Goal: Find specific page/section: Find specific page/section

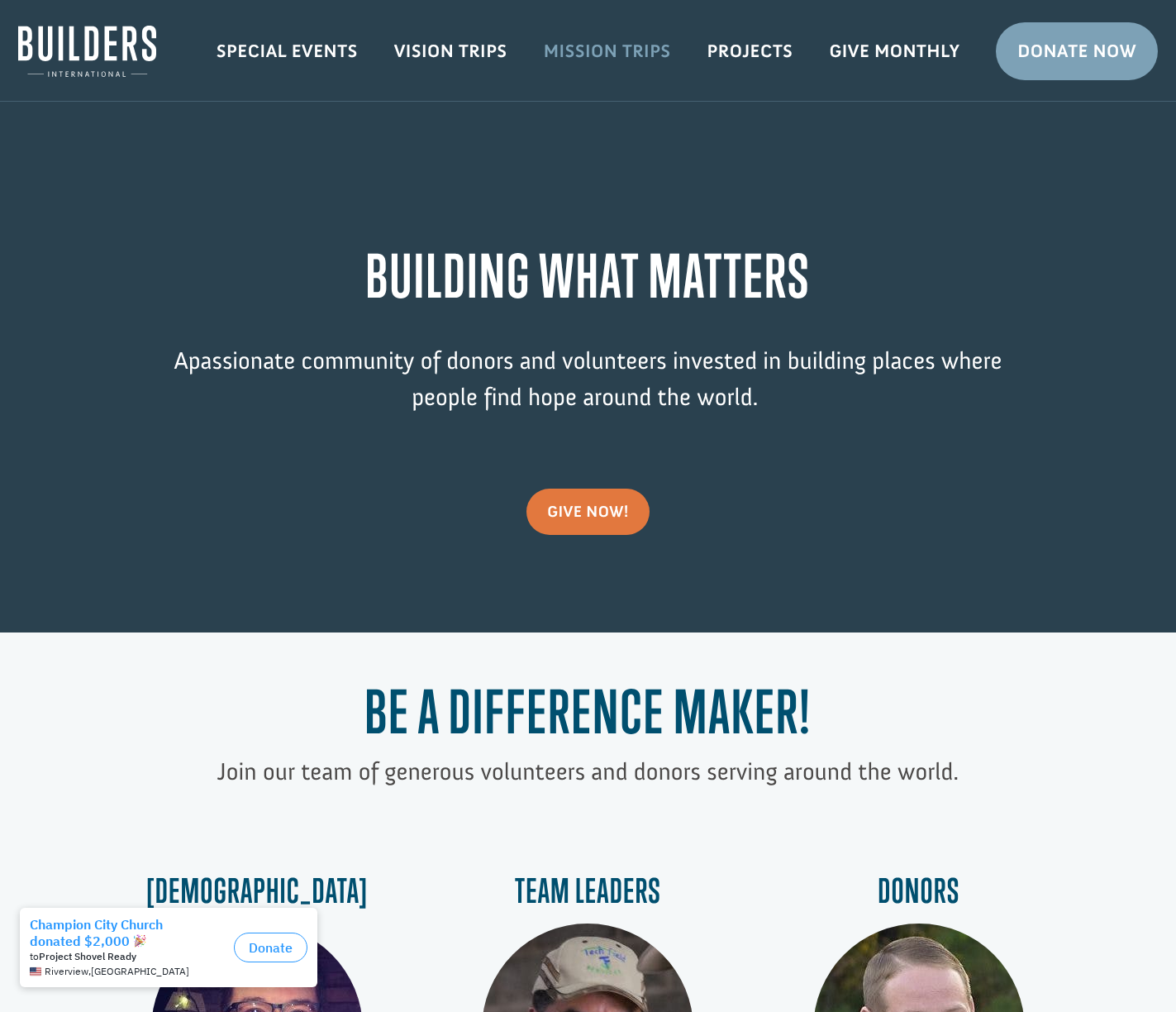
click at [590, 50] on link "Mission Trips" at bounding box center [607, 51] width 164 height 48
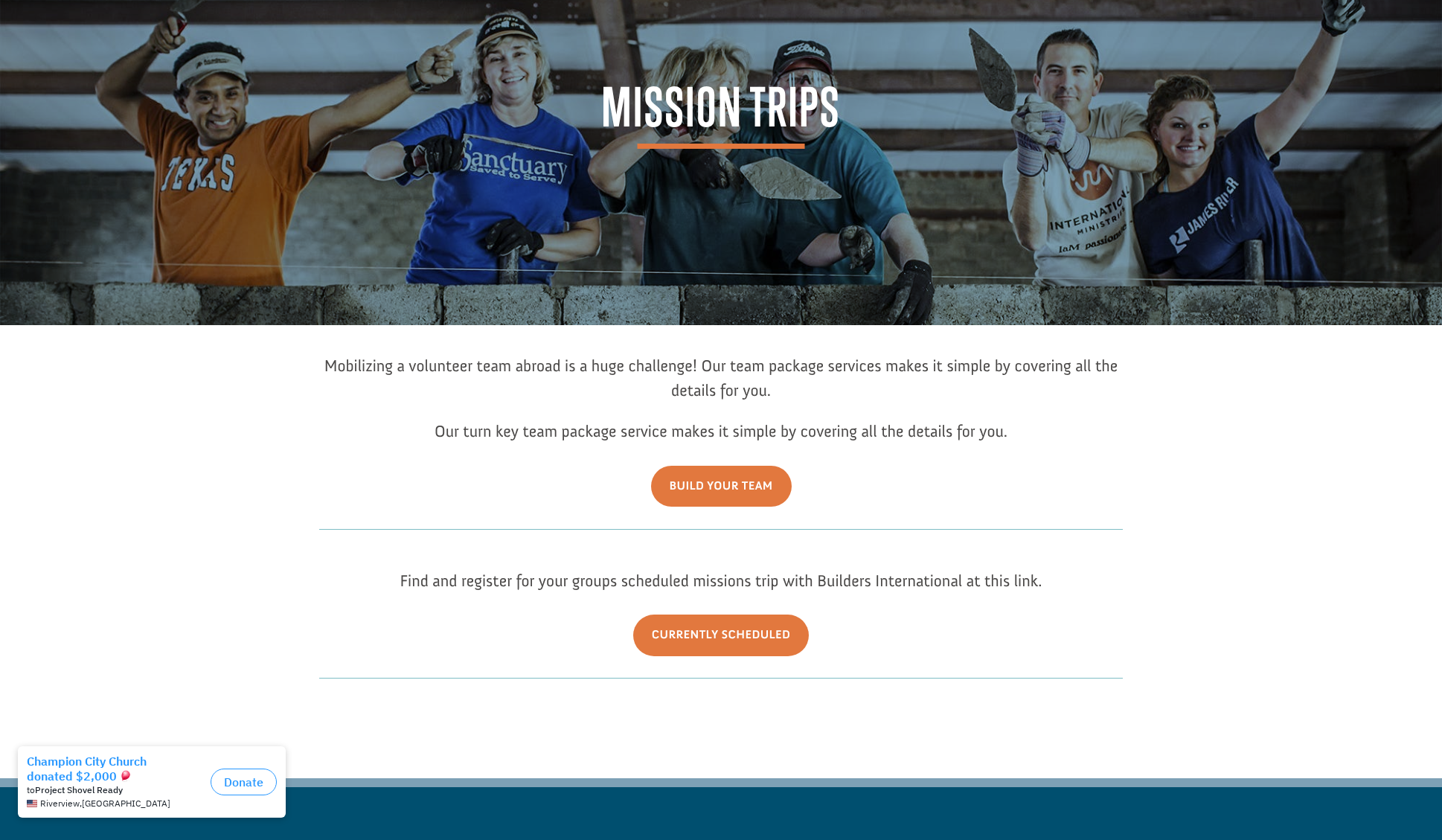
scroll to position [305, 0]
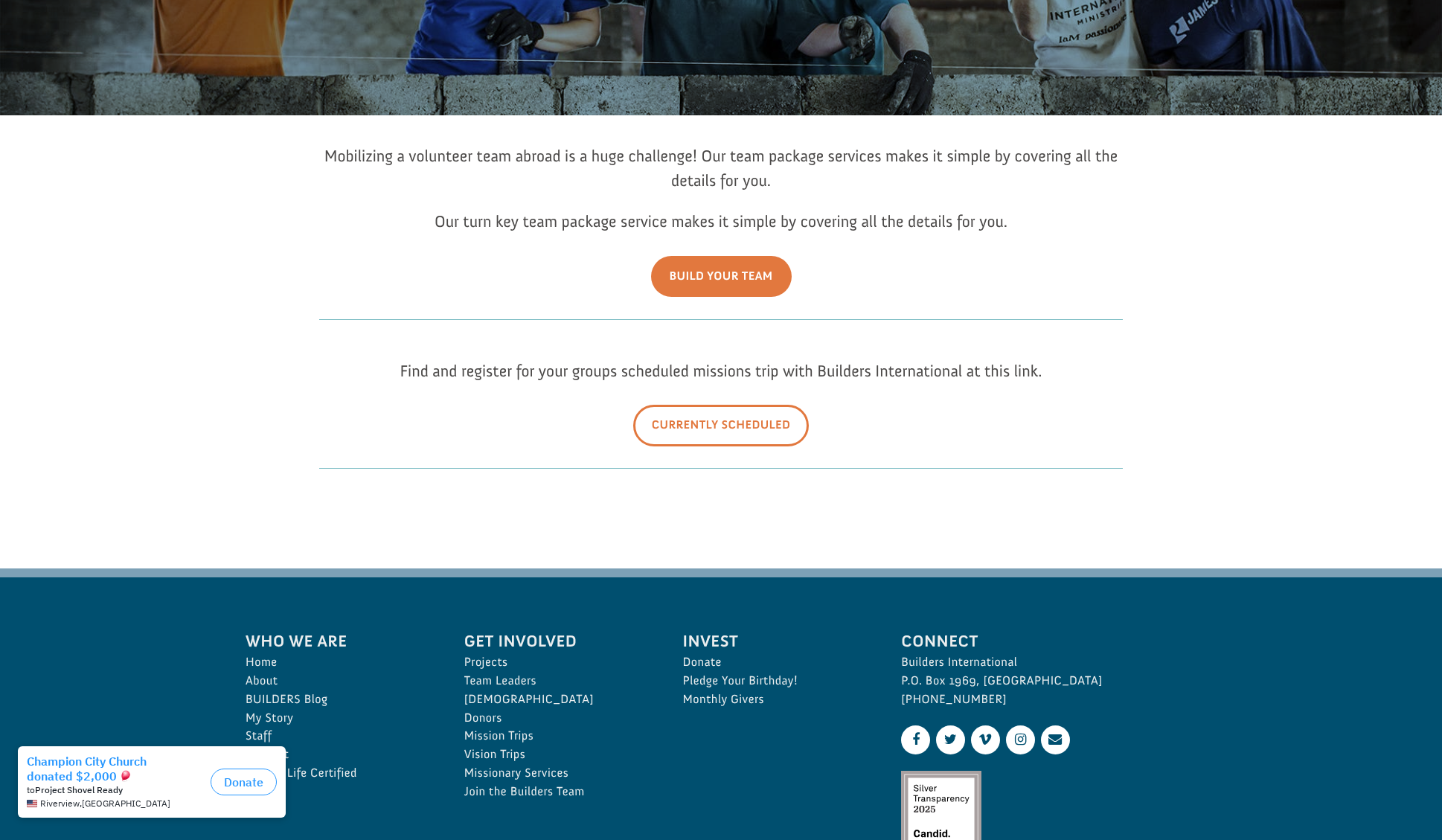
click at [693, 438] on link "Currently Scheduled" at bounding box center [721, 425] width 177 height 41
click at [486, 656] on link "Projects" at bounding box center [557, 663] width 186 height 19
